Goal: Transaction & Acquisition: Obtain resource

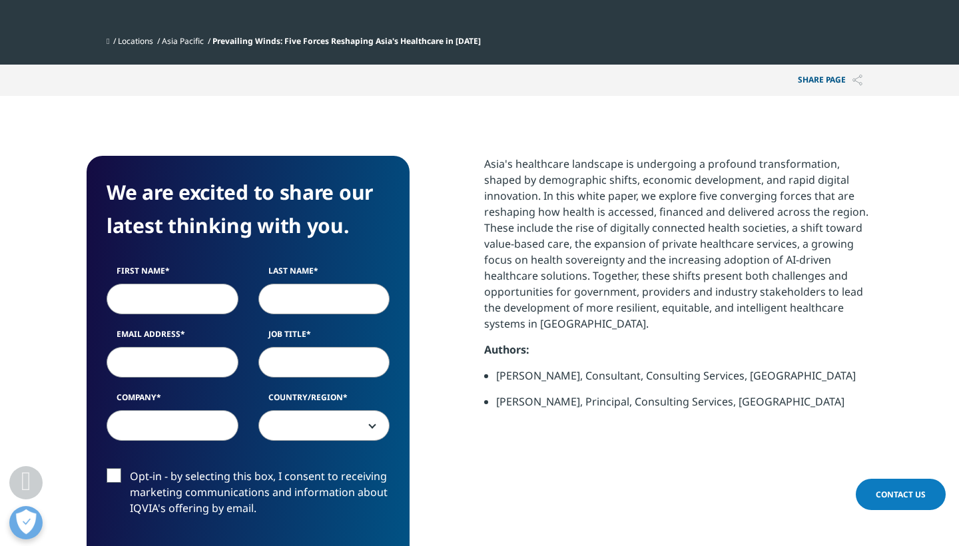
scroll to position [480, 0]
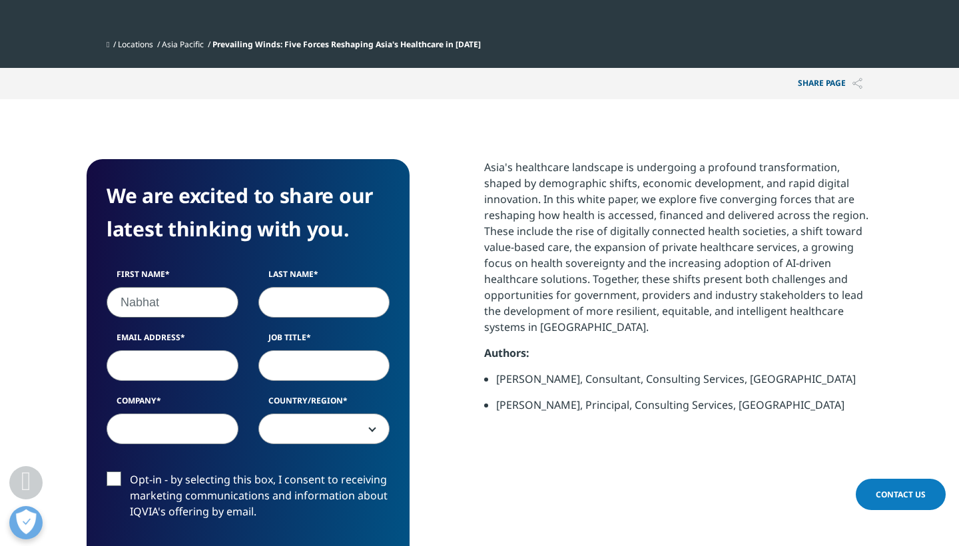
type input "Nabhat"
type input "Kunnawat"
type input "[EMAIL_ADDRESS][DOMAIN_NAME]"
type input "Government Affairs"
click at [173, 445] on div "First Name Nabhat Last Name [GEOGRAPHIC_DATA] Email Address [EMAIL_ADDRESS][DOM…" at bounding box center [248, 363] width 303 height 190
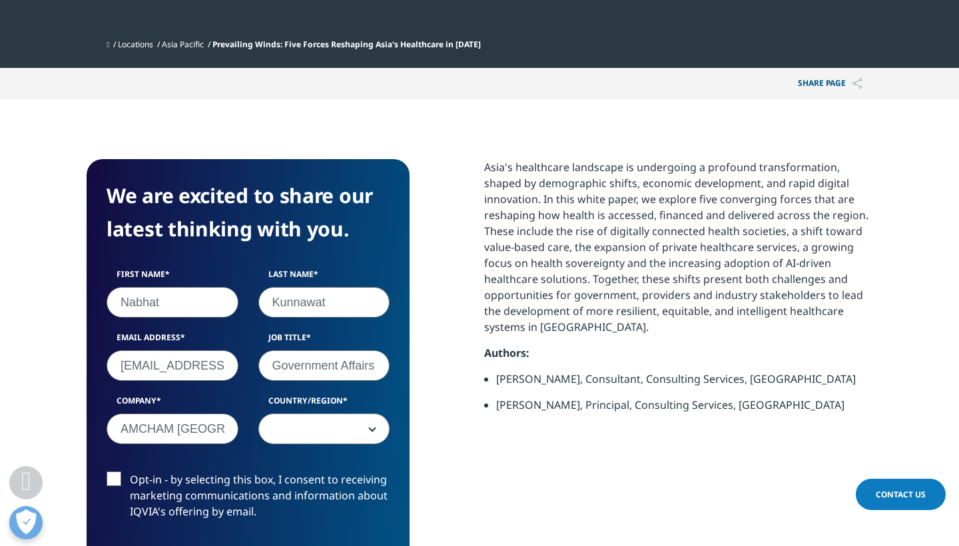
type input "AMCHAM [GEOGRAPHIC_DATA]"
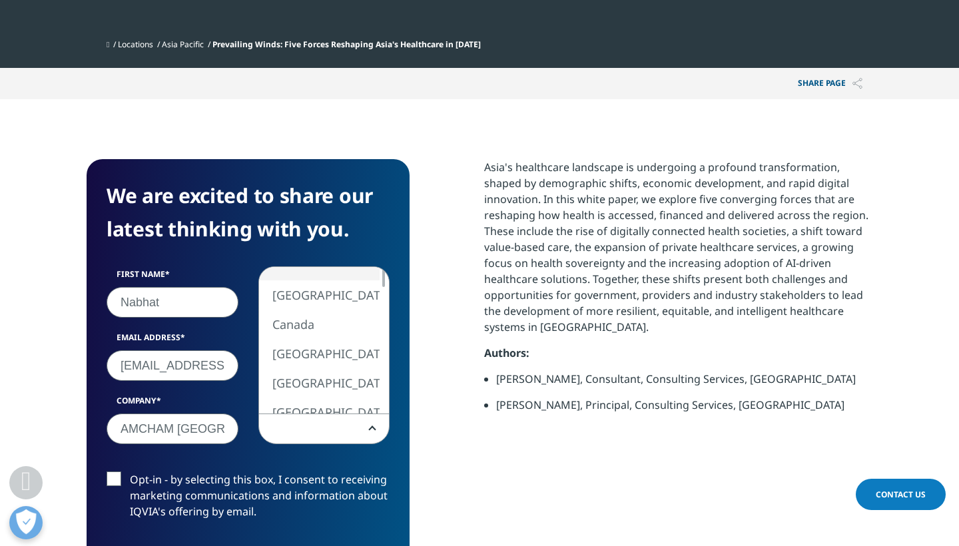
click at [276, 425] on span at bounding box center [324, 429] width 131 height 31
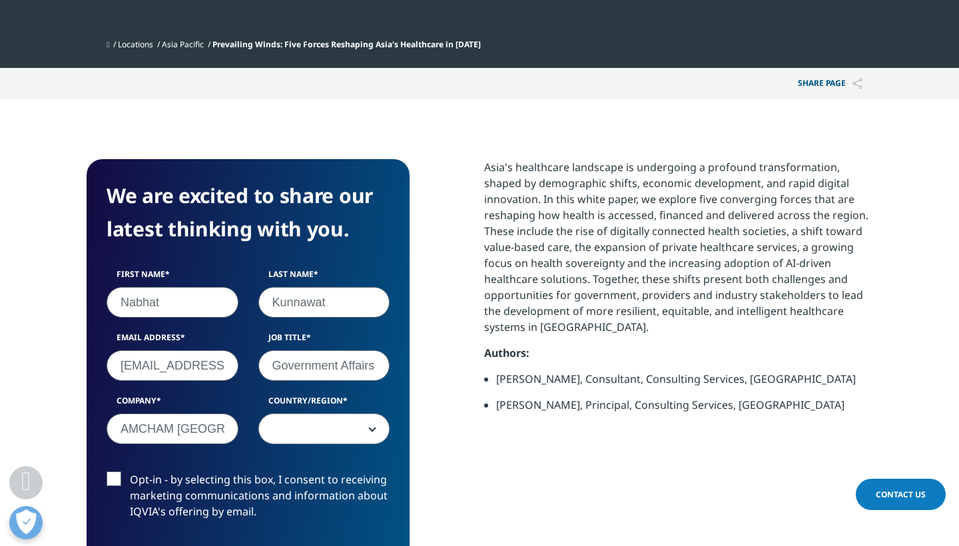
click at [298, 436] on span at bounding box center [324, 429] width 131 height 31
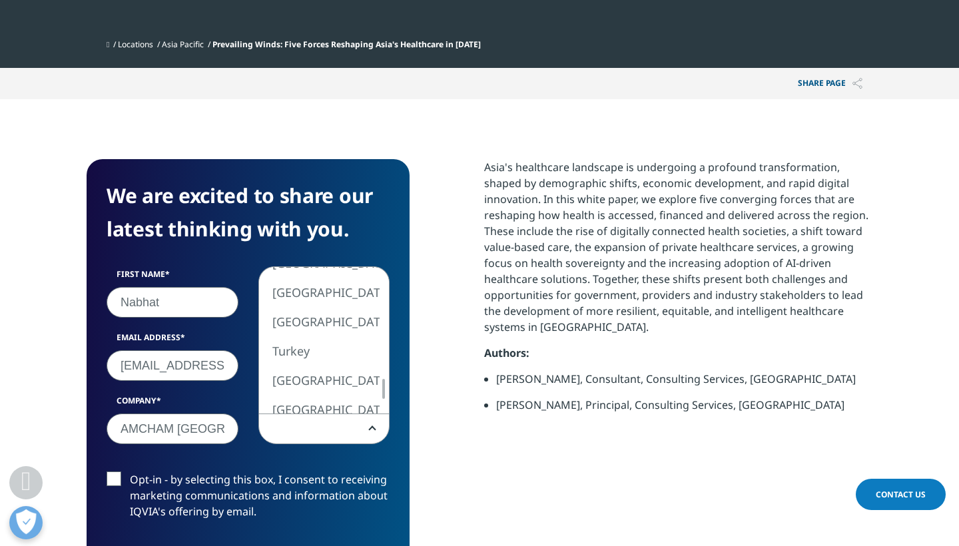
select select "[GEOGRAPHIC_DATA]"
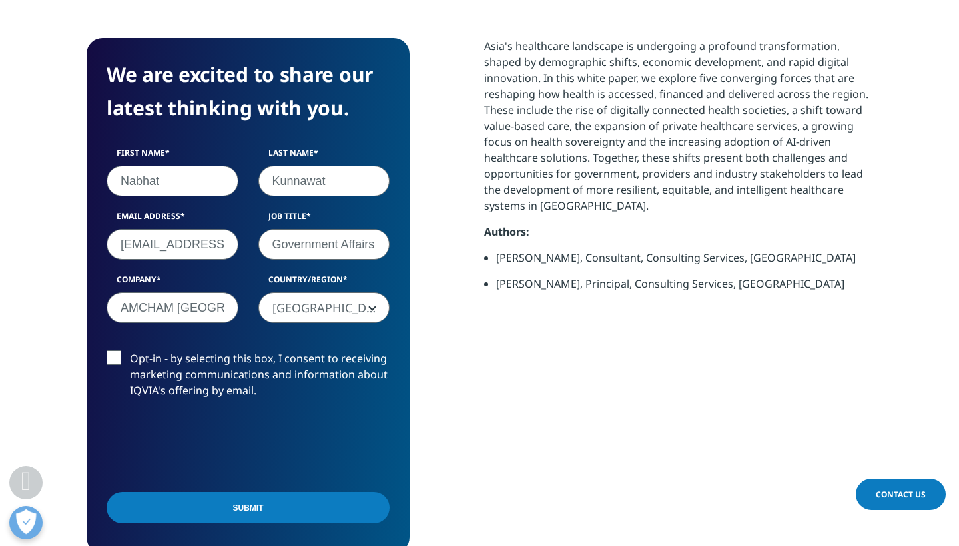
scroll to position [607, 0]
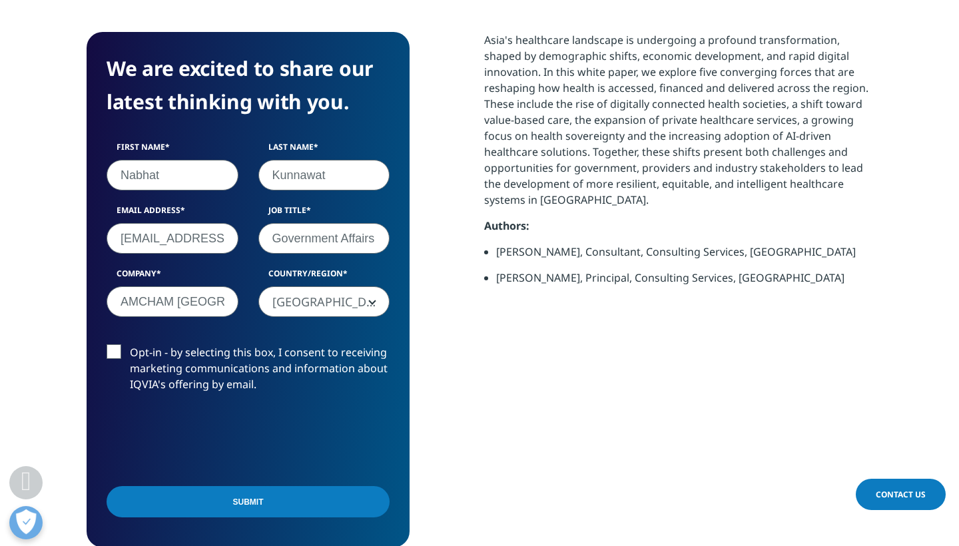
click at [114, 348] on label "Opt-in - by selecting this box, I consent to receiving marketing communications…" at bounding box center [248, 371] width 283 height 55
click at [130, 344] on input "Opt-in - by selecting this box, I consent to receiving marketing communications…" at bounding box center [130, 344] width 0 height 0
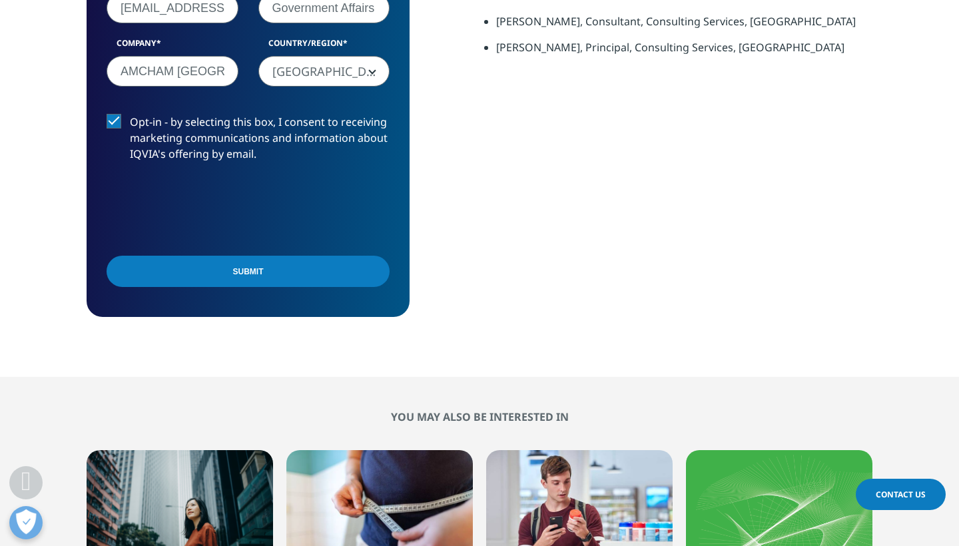
scroll to position [830, 0]
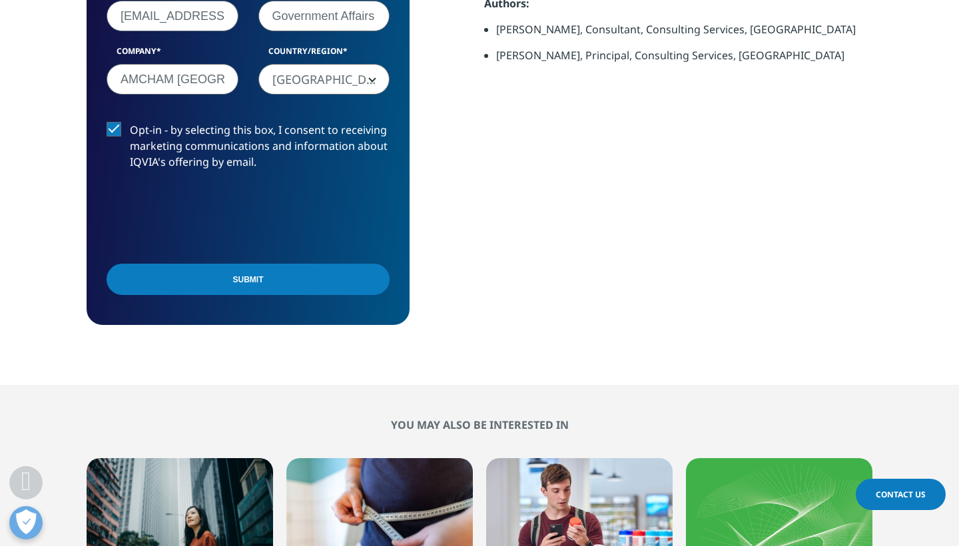
click at [250, 277] on input "Submit" at bounding box center [248, 279] width 283 height 31
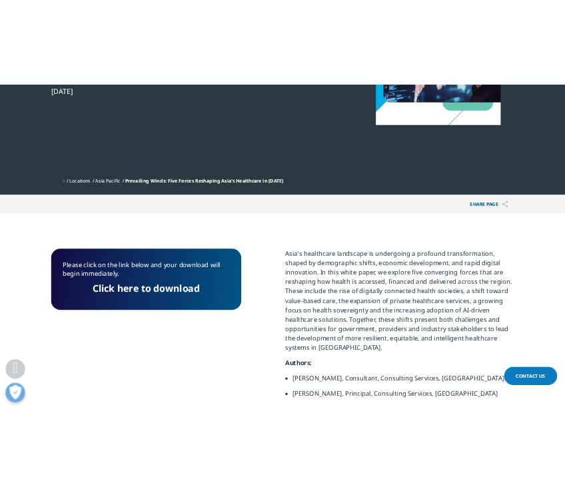
scroll to position [433, 0]
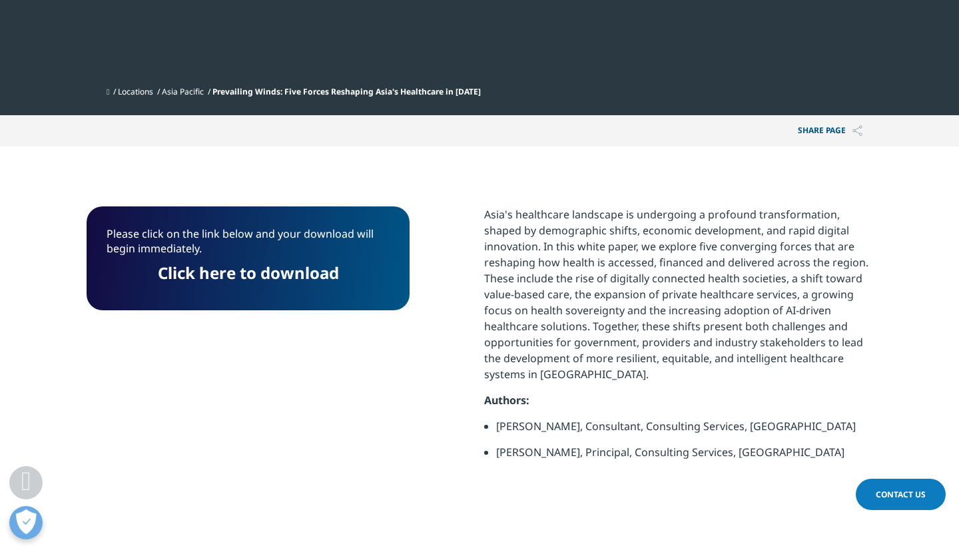
click at [245, 276] on link "Click here to download" at bounding box center [248, 273] width 181 height 22
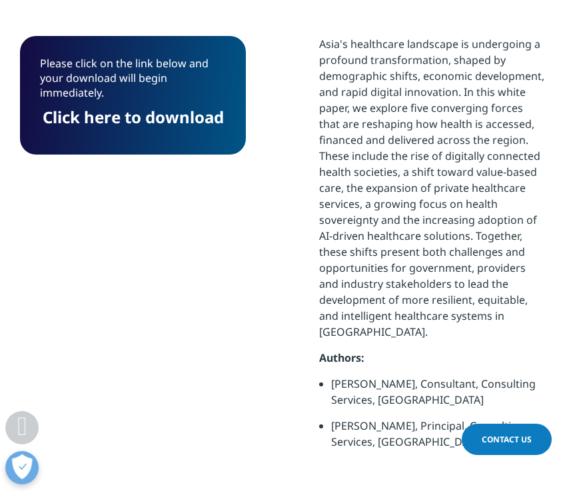
scroll to position [832, 0]
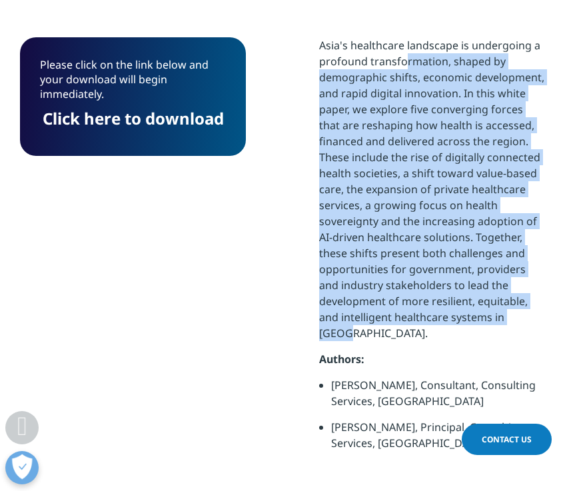
drag, startPoint x: 405, startPoint y: 53, endPoint x: 528, endPoint y: 321, distance: 295.4
click at [528, 321] on p "Asia's healthcare landscape is undergoing a profound transformation, shaped by …" at bounding box center [432, 194] width 226 height 314
click at [529, 321] on p "Asia's healthcare landscape is undergoing a profound transformation, shaped by …" at bounding box center [432, 194] width 226 height 314
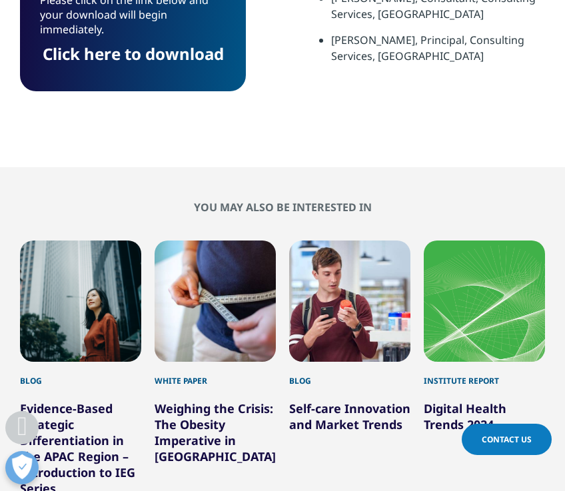
scroll to position [1089, 0]
